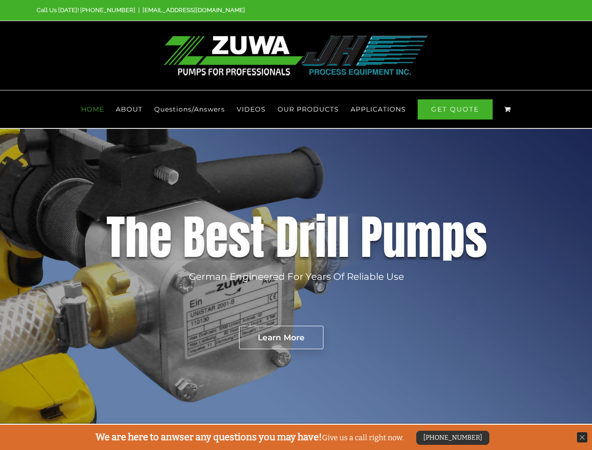
click at [296, 225] on div "D" at bounding box center [287, 237] width 23 height 47
click at [309, 109] on span "OUR PRODUCTS" at bounding box center [308, 109] width 61 height 7
click at [378, 109] on span "APPLICATIONS" at bounding box center [378, 109] width 55 height 7
click at [296, 277] on rs-layer "German Engineered For Years Of Reliable Use" at bounding box center [296, 277] width 215 height 14
click at [281, 338] on rs-layer "Learn More" at bounding box center [281, 337] width 84 height 23
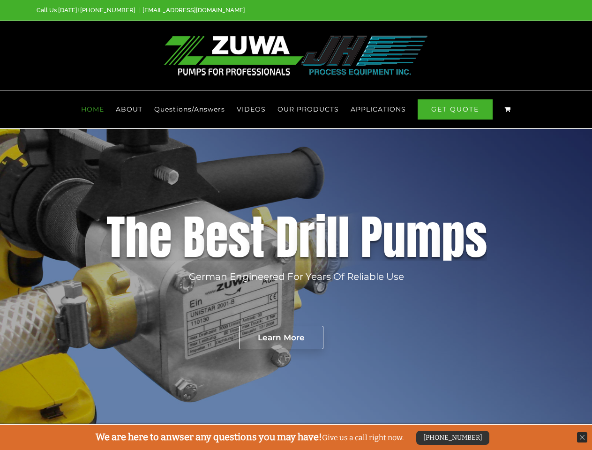
click at [452, 438] on div "[PHONE_NUMBER]" at bounding box center [453, 438] width 73 height 14
click at [583, 438] on img at bounding box center [582, 437] width 10 height 10
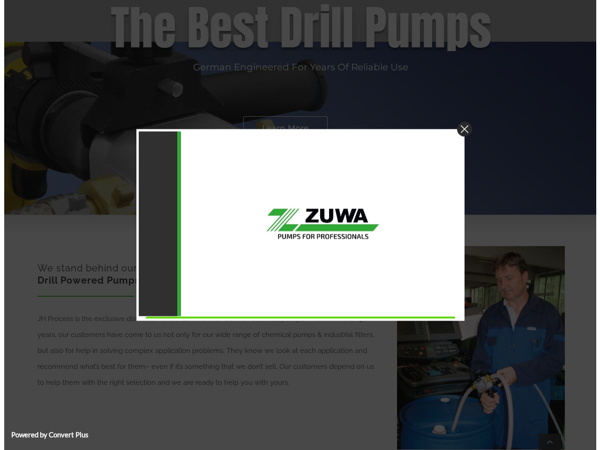
scroll to position [424, 0]
